Goal: Information Seeking & Learning: Learn about a topic

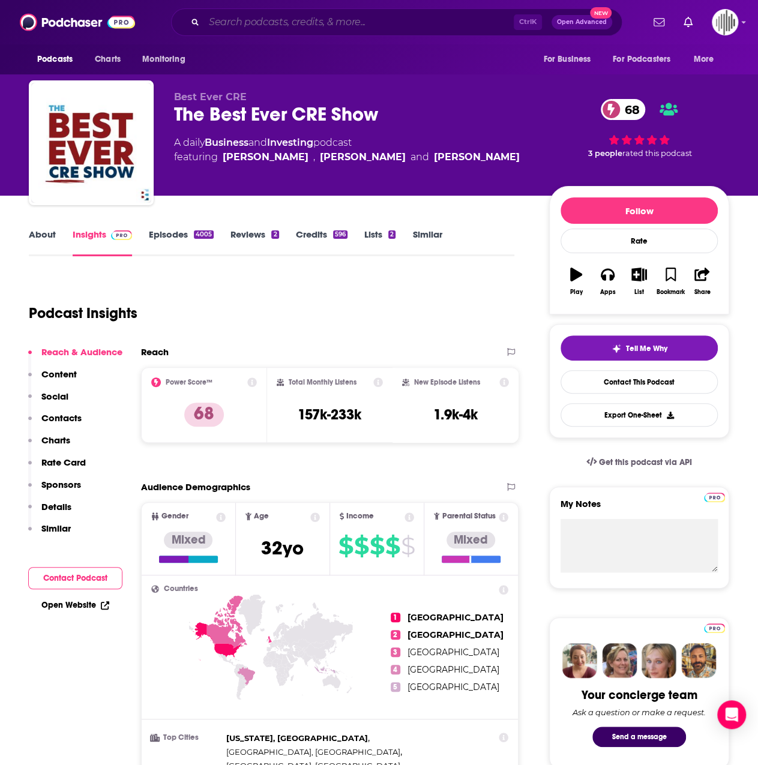
click at [310, 26] on input "Search podcasts, credits, & more..." at bounding box center [359, 22] width 310 height 19
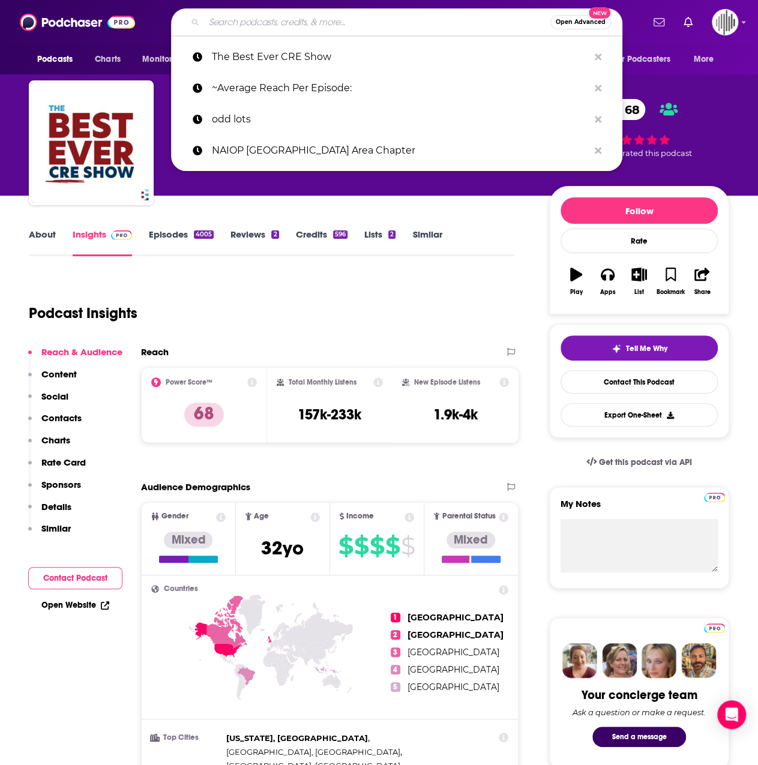
paste input "Making [GEOGRAPHIC_DATA]"
type input "Making [GEOGRAPHIC_DATA]"
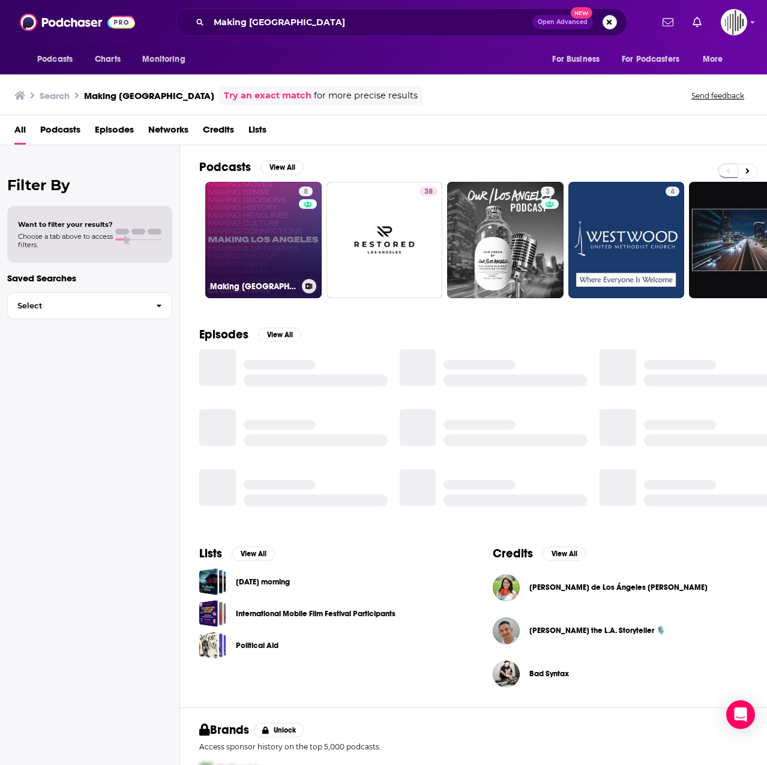
click at [221, 257] on link "8 Making [GEOGRAPHIC_DATA]" at bounding box center [263, 240] width 116 height 116
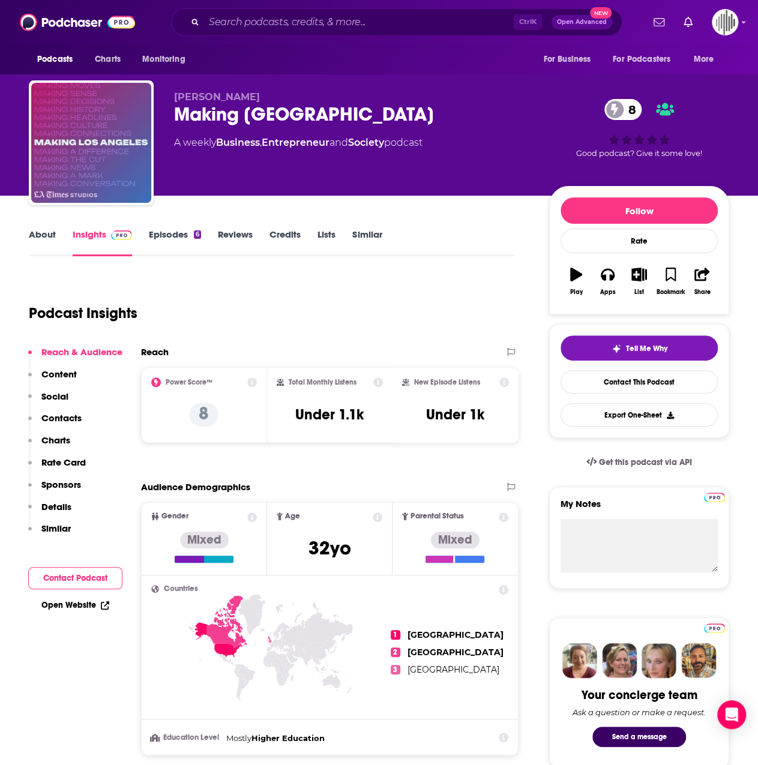
click at [293, 11] on div "Ctrl K Open Advanced New" at bounding box center [396, 22] width 451 height 28
drag, startPoint x: 295, startPoint y: 23, endPoint x: 302, endPoint y: 3, distance: 21.4
click at [302, 3] on div "Podcasts Charts Monitoring Ctrl K Open Advanced New For Business For Podcasters…" at bounding box center [379, 22] width 758 height 44
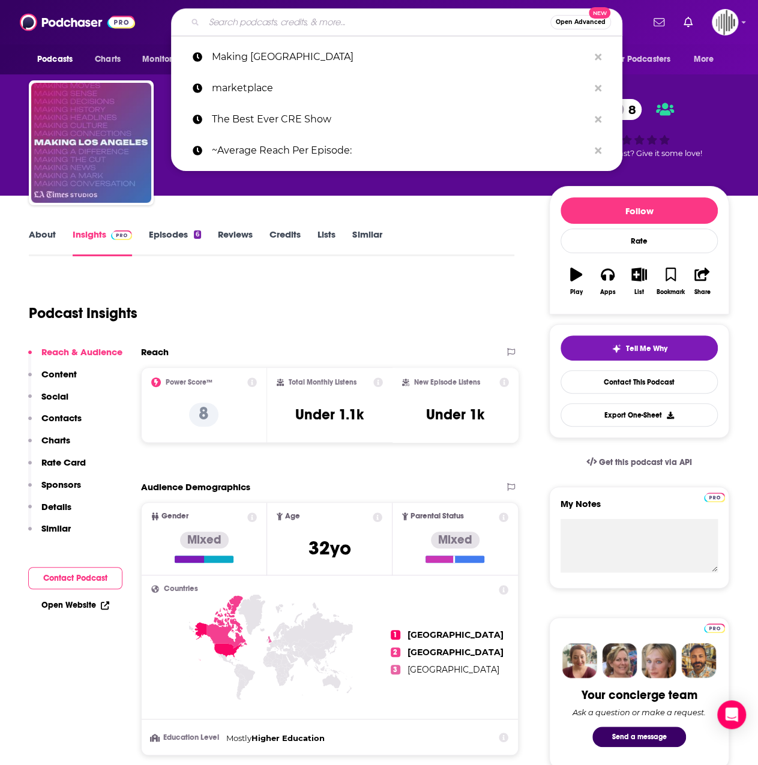
paste input "PNC C-Speak®: The Language of Executives"
type input "PNC C-Speak®: The Language of Executives"
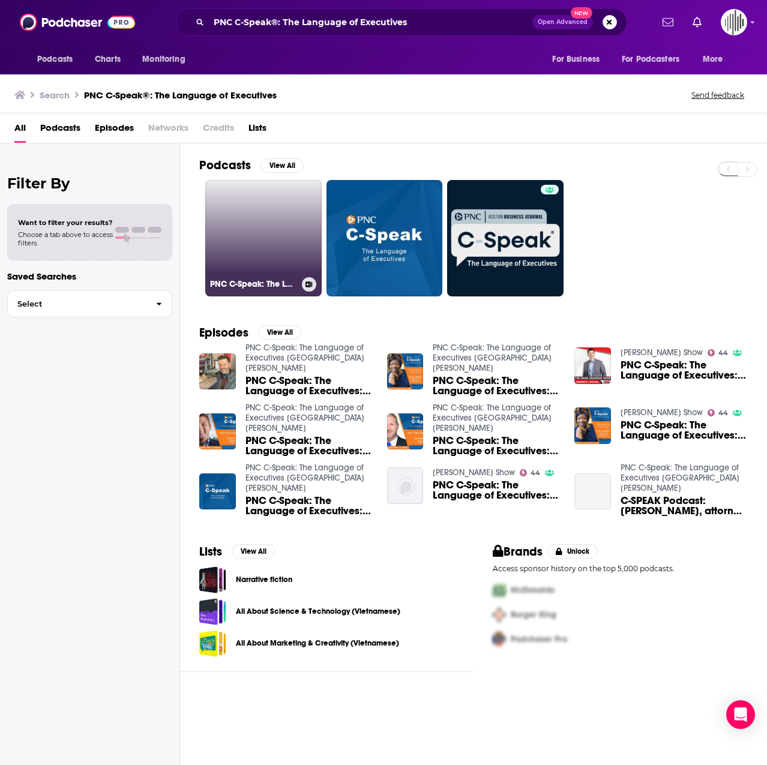
click at [266, 236] on link "PNC C-Speak: The Language of Executives [GEOGRAPHIC_DATA]" at bounding box center [263, 238] width 116 height 116
